Goal: Information Seeking & Learning: Learn about a topic

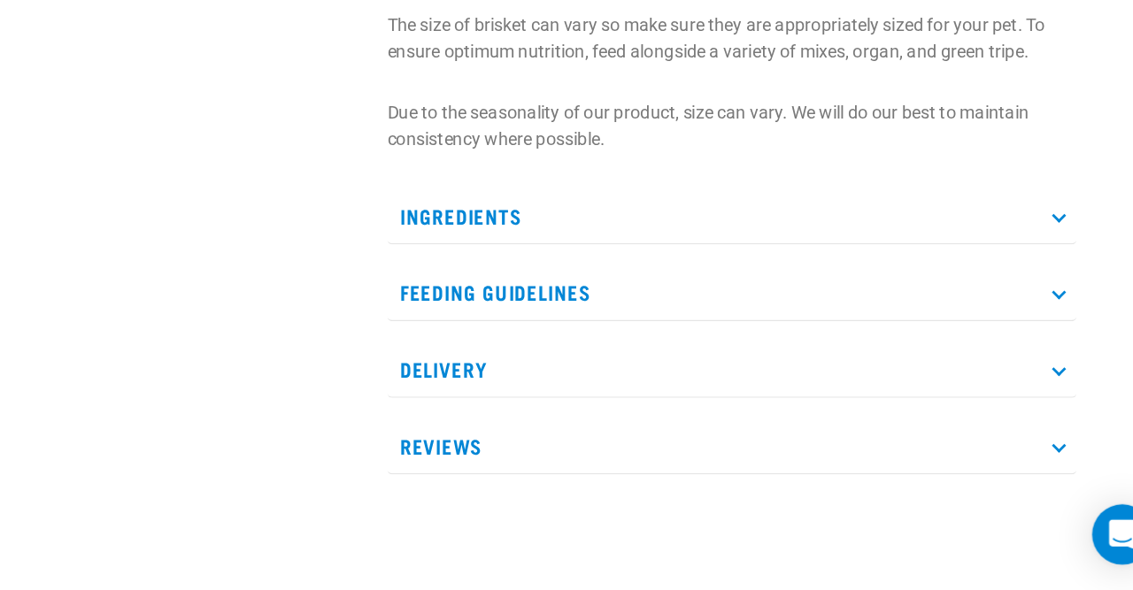
scroll to position [534, 0]
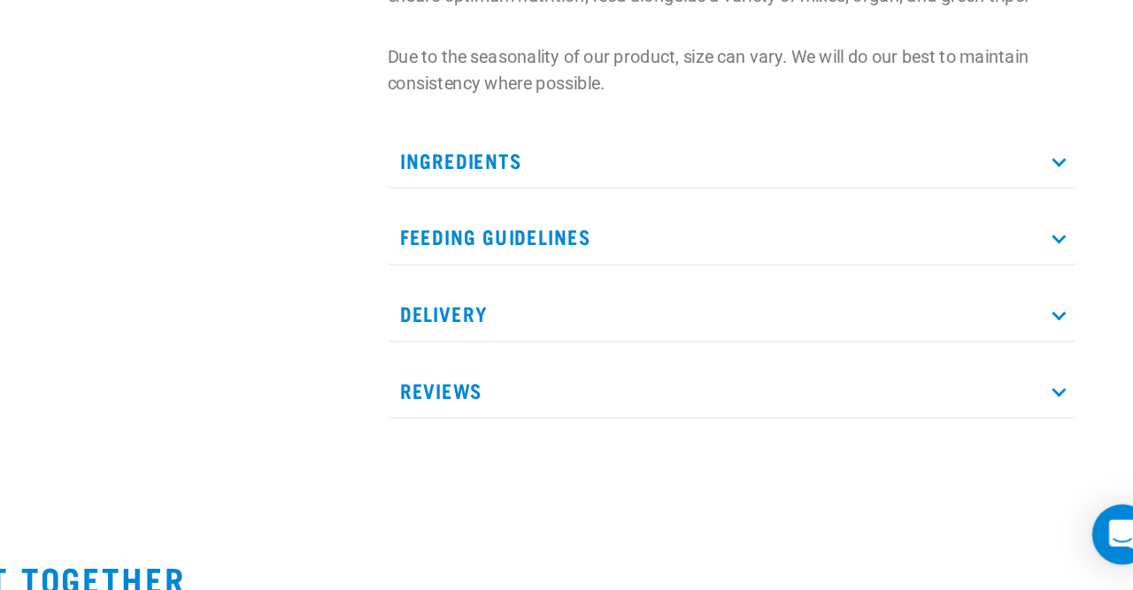
click at [739, 335] on p "Feeding Guidelines" at bounding box center [819, 342] width 485 height 40
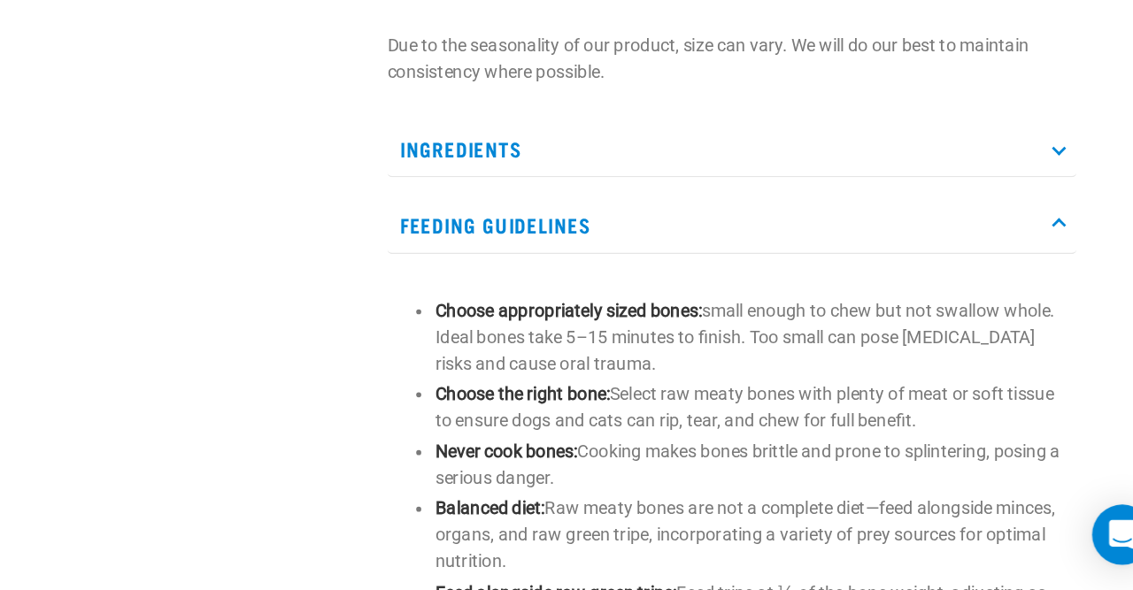
scroll to position [629, 0]
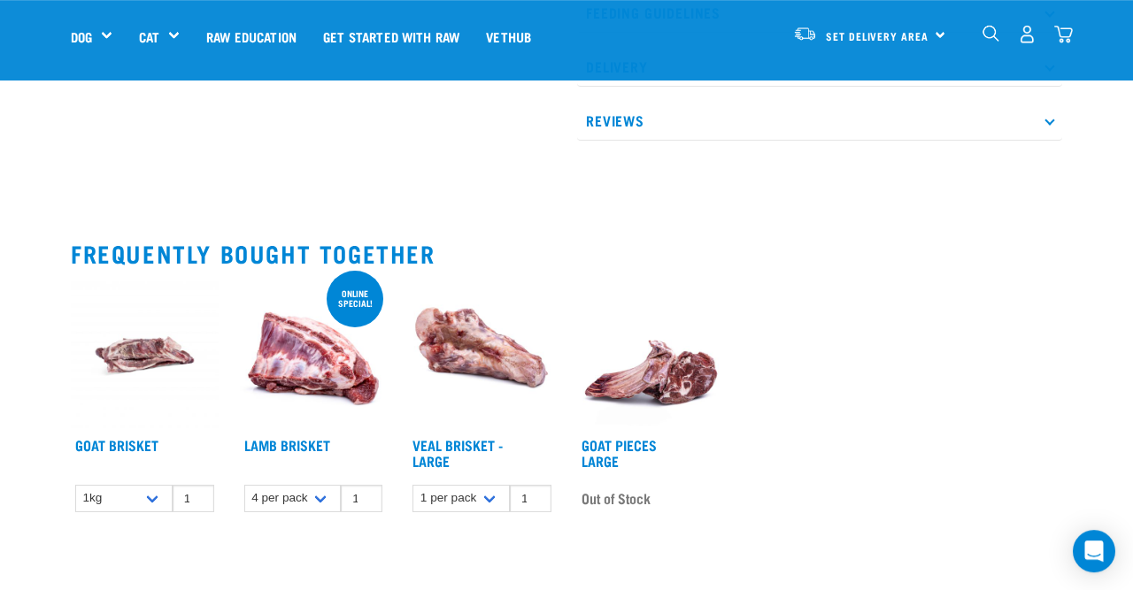
scroll to position [862, 0]
click at [156, 442] on link "Goat Brisket" at bounding box center [116, 446] width 83 height 8
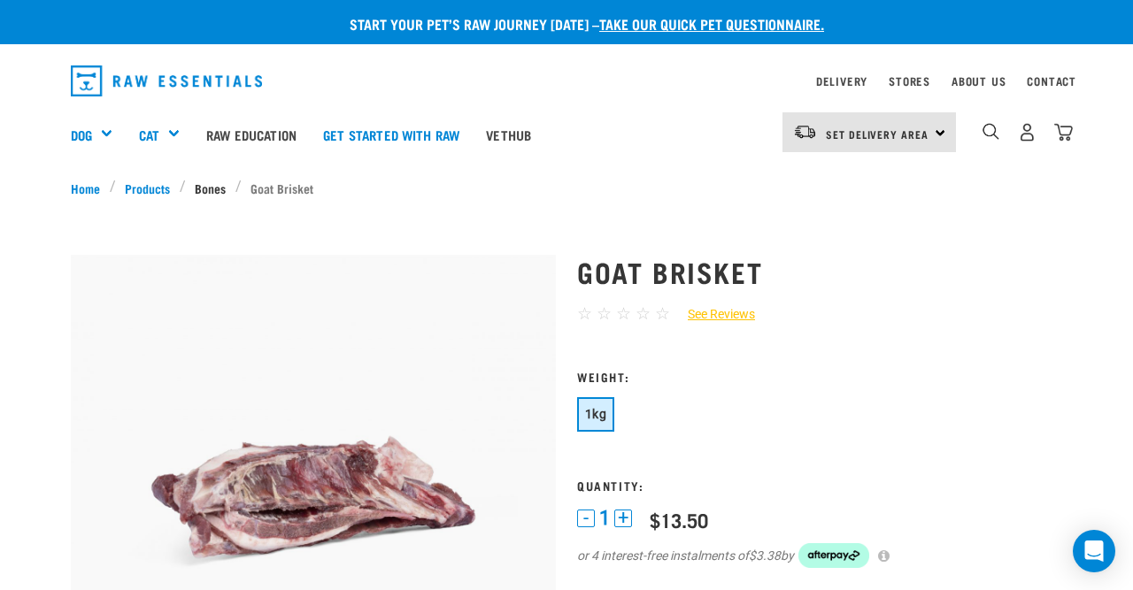
click at [207, 184] on link "Bones" at bounding box center [211, 188] width 50 height 19
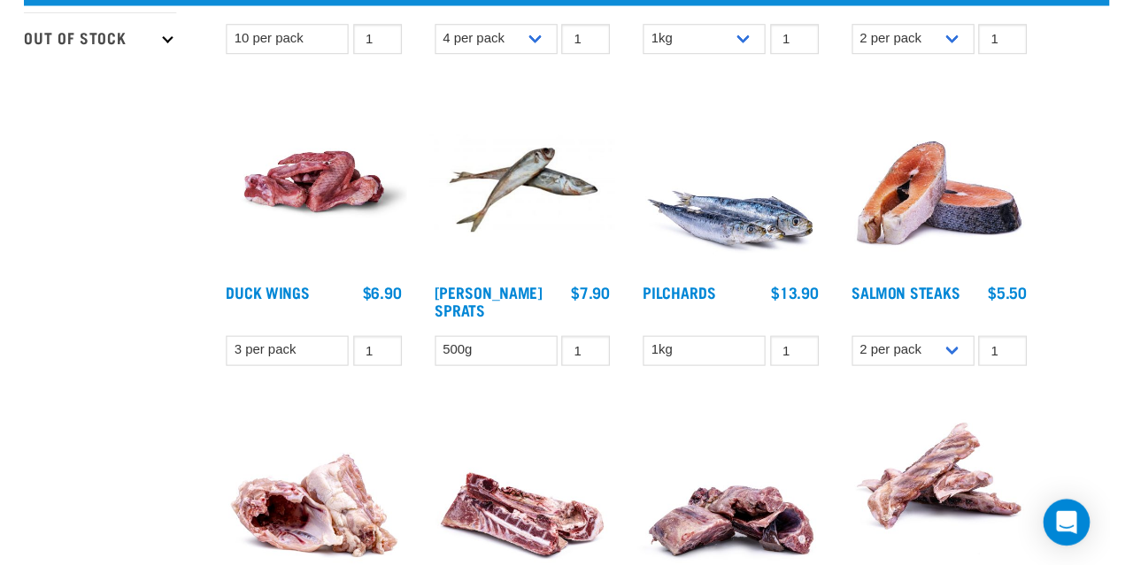
scroll to position [393, 0]
